Goal: Transaction & Acquisition: Purchase product/service

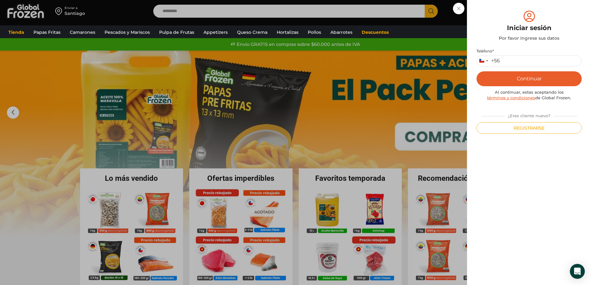
type input "*********"
click at [530, 77] on button "Continuar" at bounding box center [529, 78] width 105 height 15
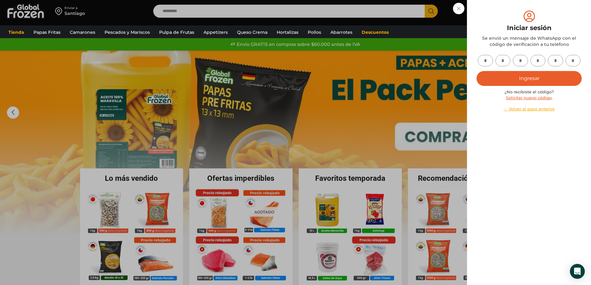
click at [482, 60] on input "text" at bounding box center [485, 60] width 15 height 11
type input "*"
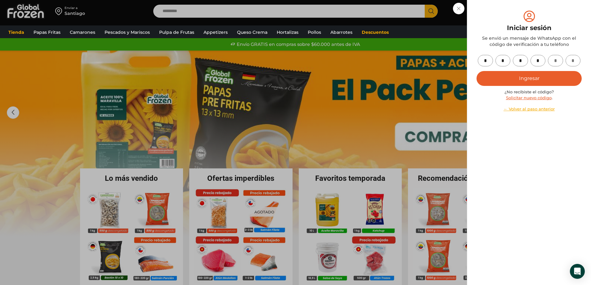
type input "*"
click at [477, 71] on button "Ingresar" at bounding box center [529, 78] width 105 height 15
click at [542, 80] on button "Ingresar" at bounding box center [529, 78] width 105 height 15
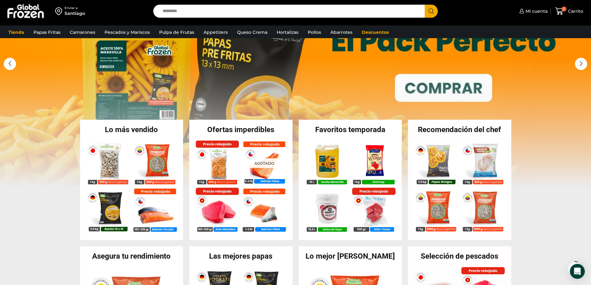
scroll to position [62, 0]
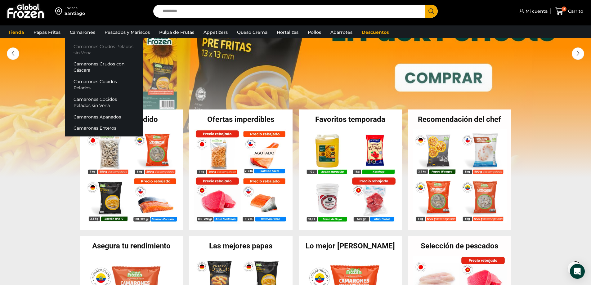
click at [86, 46] on link "Camarones Crudos Pelados sin Vena" at bounding box center [104, 50] width 78 height 18
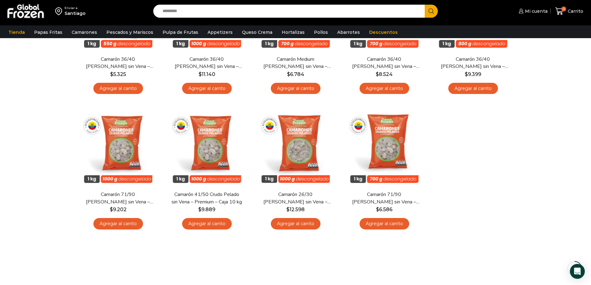
scroll to position [124, 0]
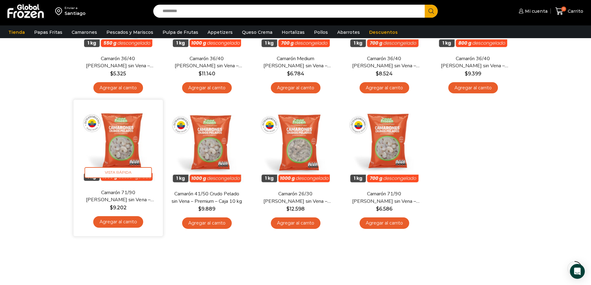
click at [111, 224] on link "Agregar al carrito" at bounding box center [118, 221] width 50 height 11
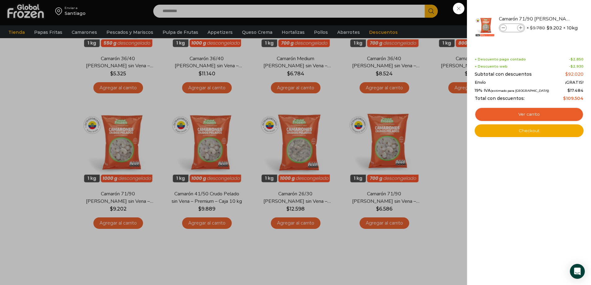
click at [554, 19] on div "1 Carrito 1 1 Shopping Cart *" at bounding box center [569, 11] width 31 height 15
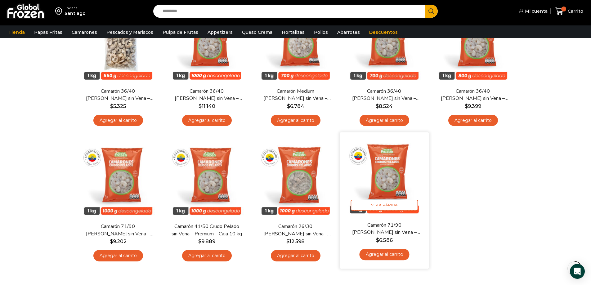
scroll to position [0, 0]
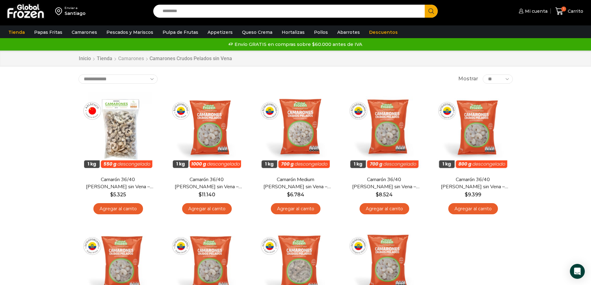
click at [128, 59] on link "Camarones" at bounding box center [131, 58] width 26 height 7
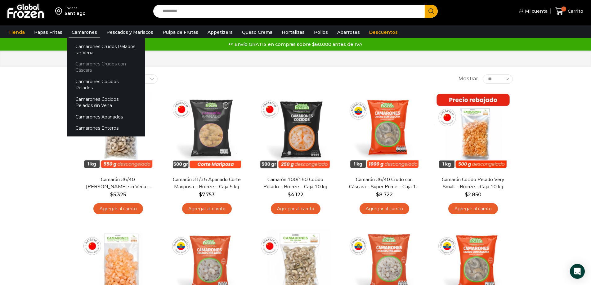
click at [89, 63] on link "Camarones Crudos con Cáscara" at bounding box center [106, 67] width 78 height 18
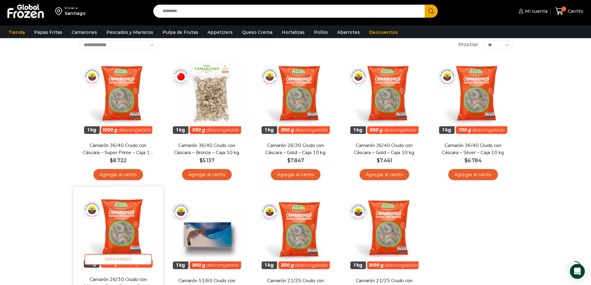
scroll to position [24, 0]
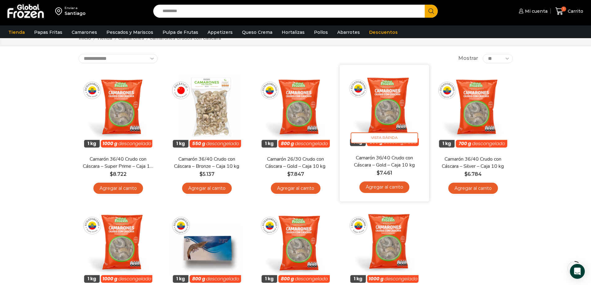
click at [386, 127] on img at bounding box center [384, 110] width 80 height 80
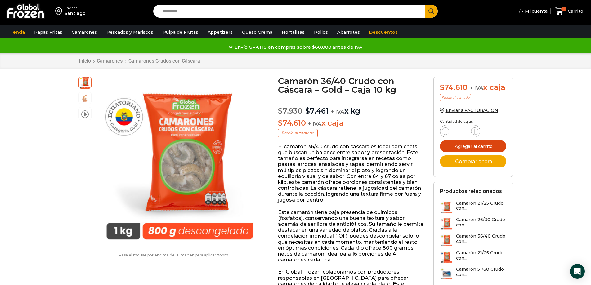
click at [457, 146] on button "Agregar al carrito" at bounding box center [473, 146] width 66 height 12
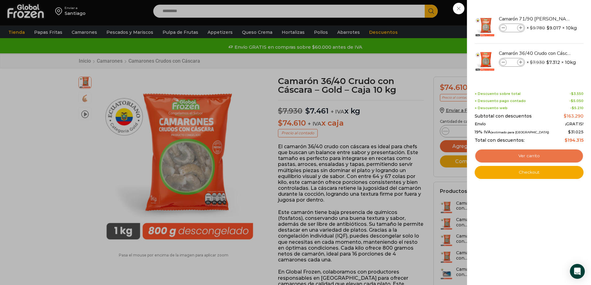
click at [530, 156] on link "Ver carrito" at bounding box center [529, 156] width 109 height 14
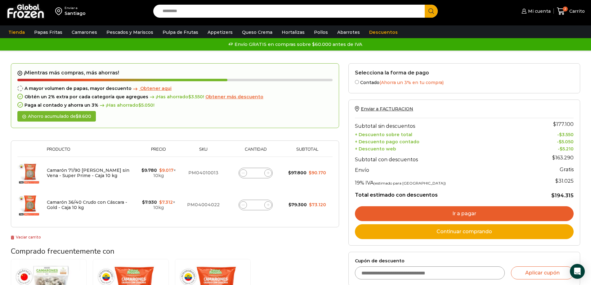
click at [485, 215] on link "Ir a pagar" at bounding box center [464, 213] width 219 height 15
click at [491, 217] on link "Ir a pagar" at bounding box center [464, 213] width 219 height 15
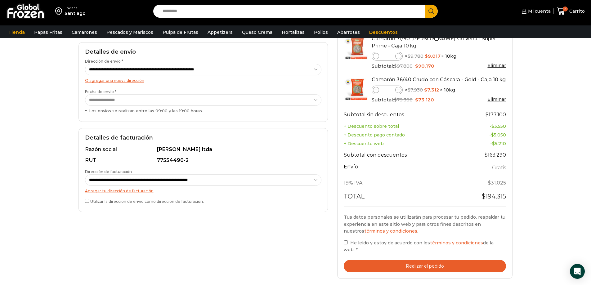
scroll to position [93, 0]
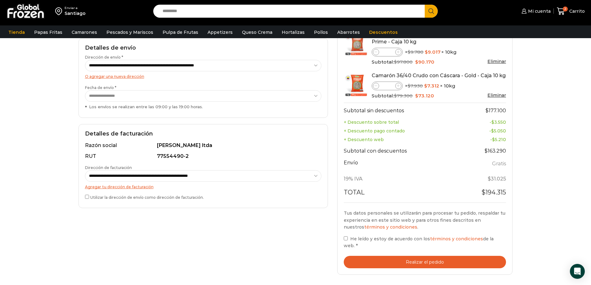
click at [367, 261] on button "Realizar el pedido" at bounding box center [425, 262] width 163 height 13
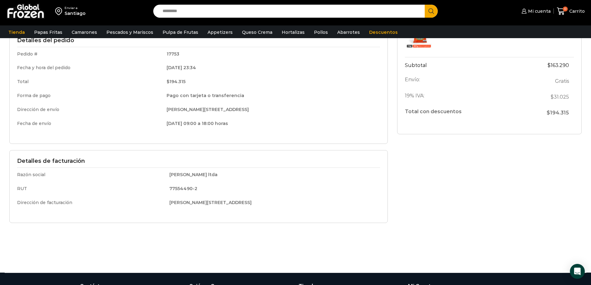
scroll to position [93, 0]
